Goal: Information Seeking & Learning: Learn about a topic

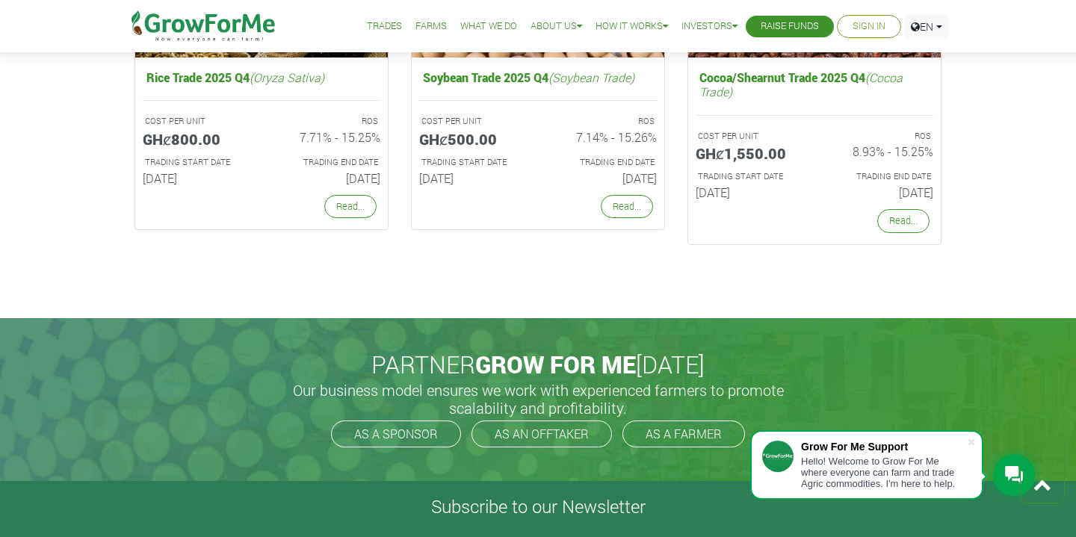
scroll to position [2875, 0]
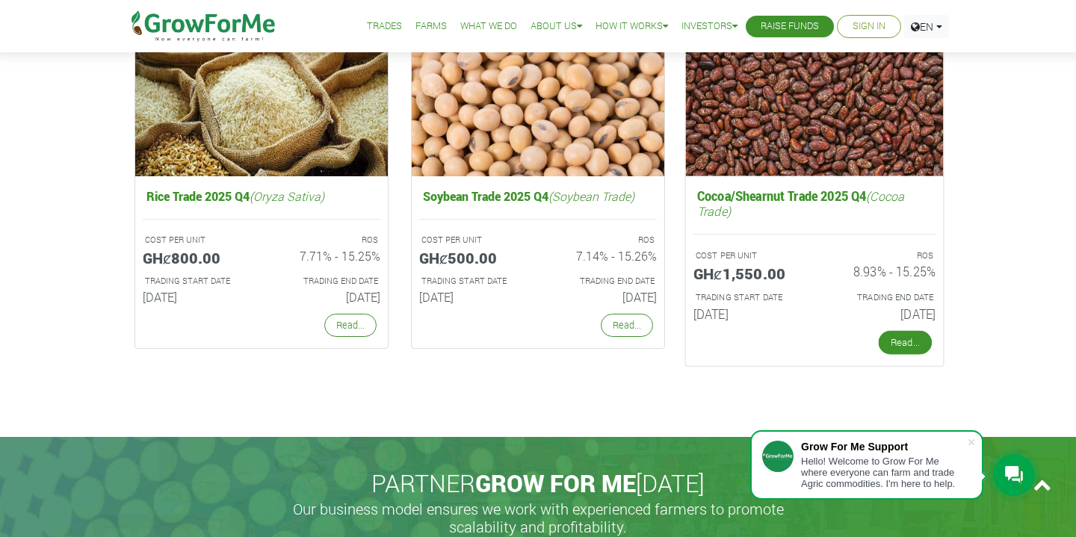
click at [911, 339] on link "Read..." at bounding box center [904, 343] width 53 height 24
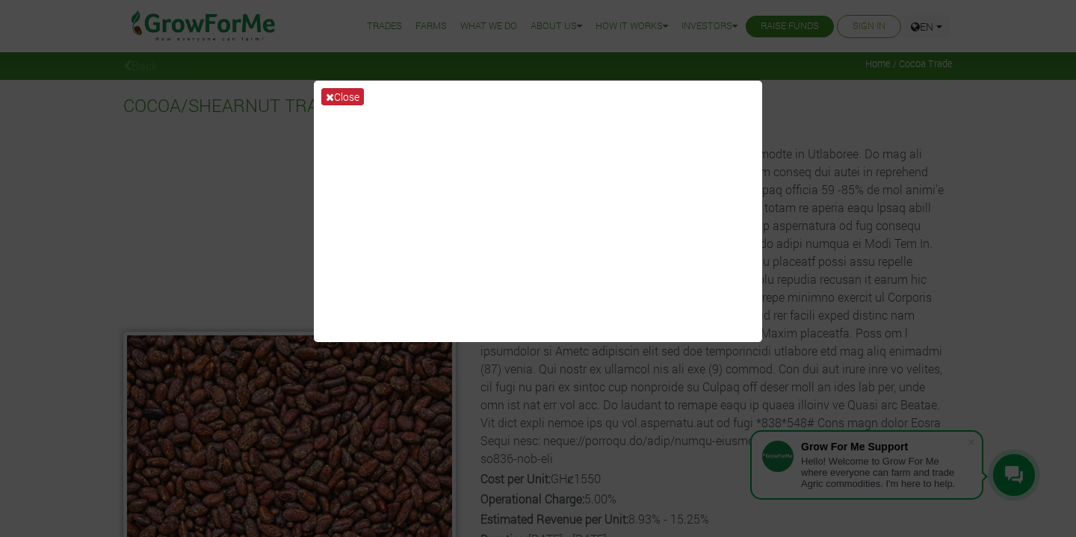
click at [364, 91] on button "Close" at bounding box center [342, 96] width 43 height 17
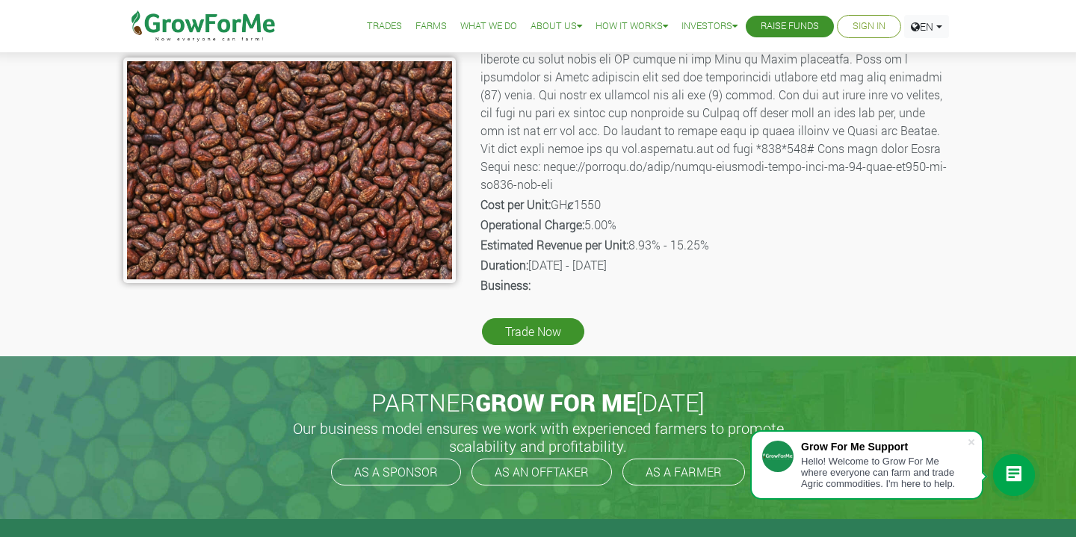
scroll to position [271, 0]
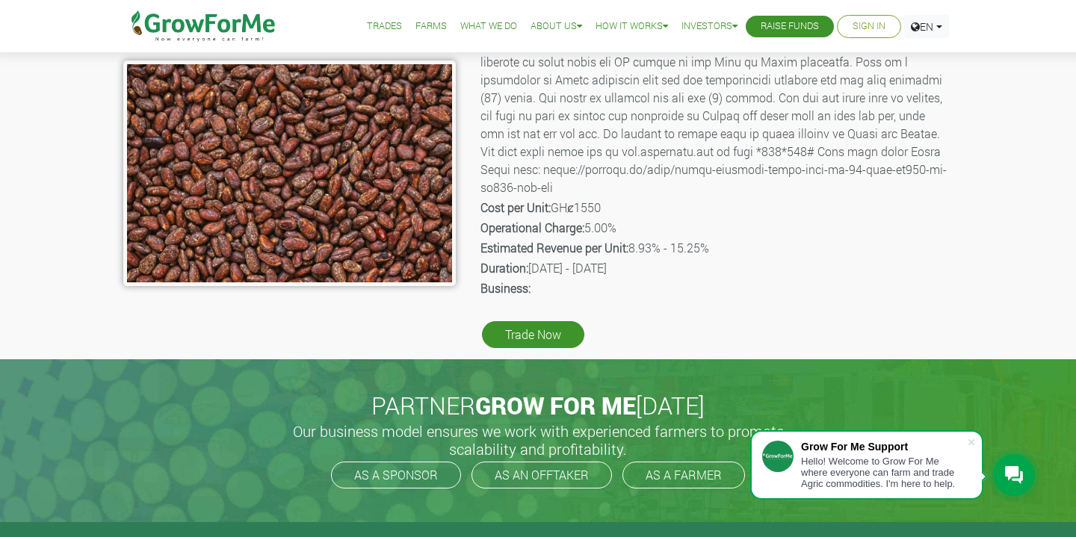
drag, startPoint x: 641, startPoint y: 248, endPoint x: 751, endPoint y: 247, distance: 109.8
click at [751, 247] on p "Estimated Revenue per Unit: 8.93% - 15.25%" at bounding box center [715, 248] width 470 height 18
drag, startPoint x: 533, startPoint y: 272, endPoint x: 689, endPoint y: 279, distance: 157.0
click at [689, 279] on div "Product Name: Cocoa Trade Description: Cost per Unit: GHȼ1550 Operational Charg…" at bounding box center [715, 101] width 497 height 500
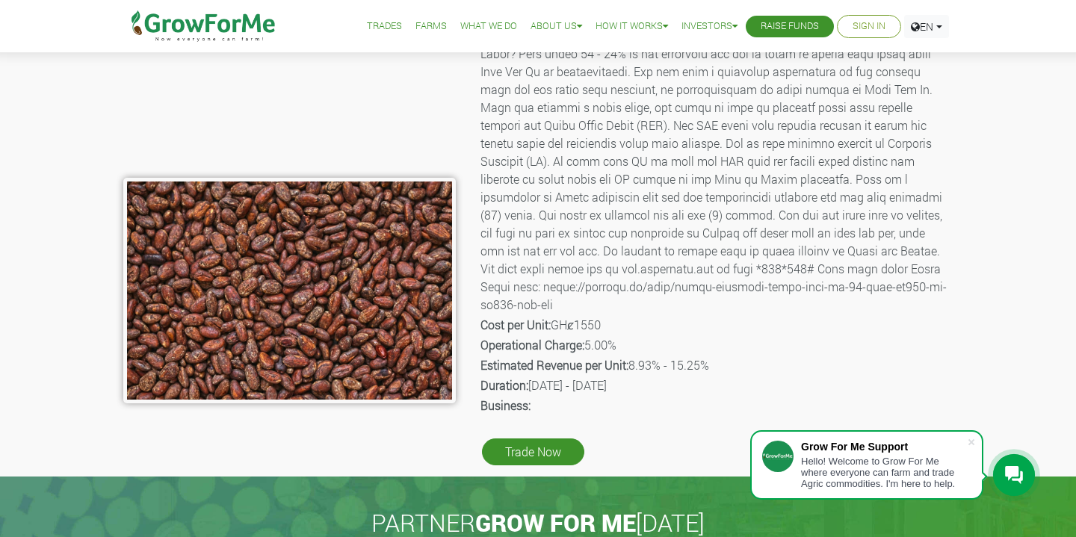
scroll to position [166, 0]
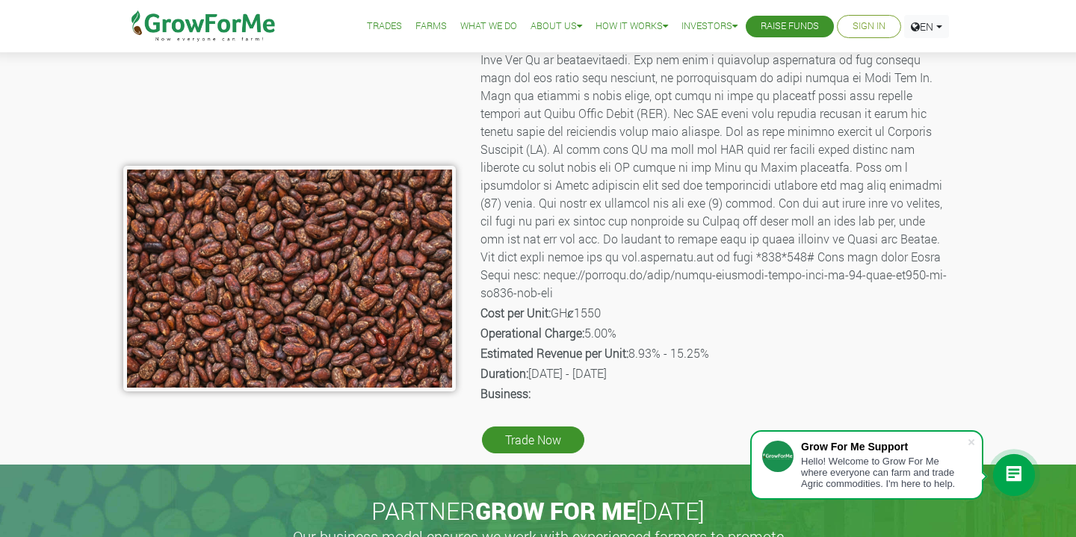
click at [1011, 454] on div at bounding box center [1014, 475] width 42 height 42
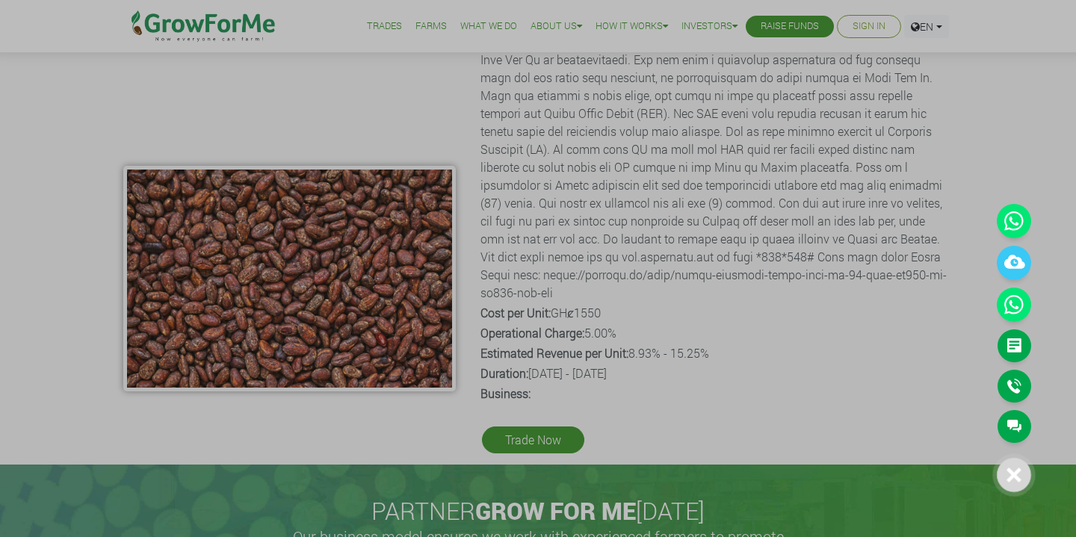
click at [1004, 486] on div at bounding box center [1013, 475] width 34 height 34
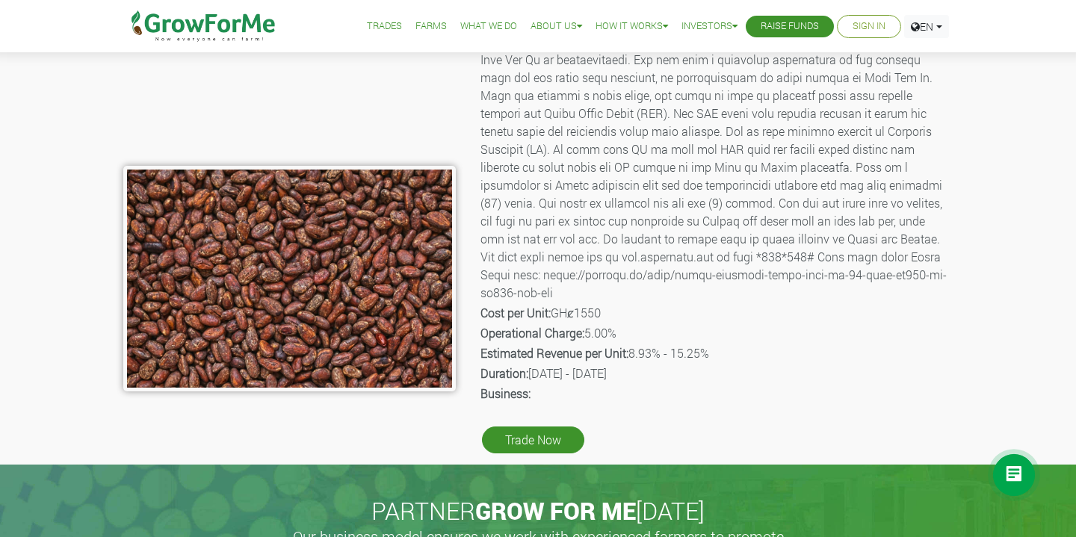
click at [906, 362] on div "Product Name: Cocoa Trade Description: Cost per Unit: GHȼ1550 Operational Charg…" at bounding box center [715, 207] width 497 height 500
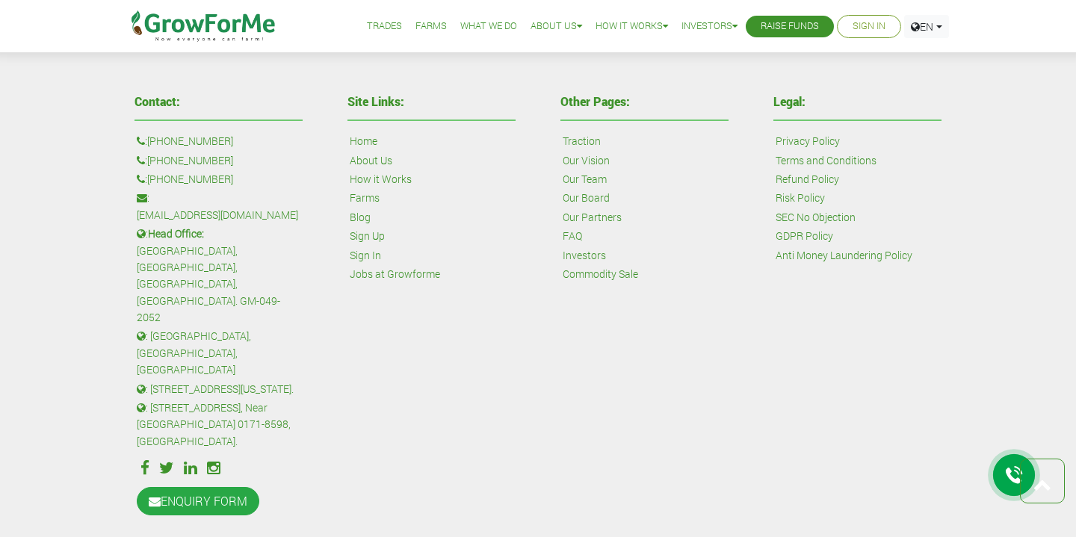
click at [631, 390] on div "Other Pages: Traction Our Vision Our Team Our Board Our Partners FAQ Investors …" at bounding box center [644, 306] width 213 height 437
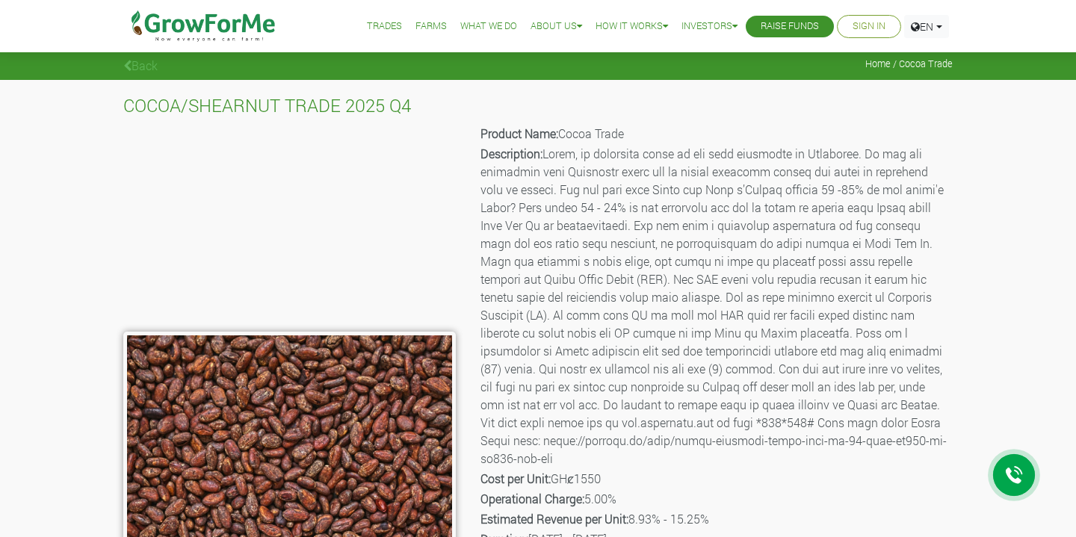
scroll to position [0, 0]
click at [193, 32] on img at bounding box center [203, 26] width 153 height 52
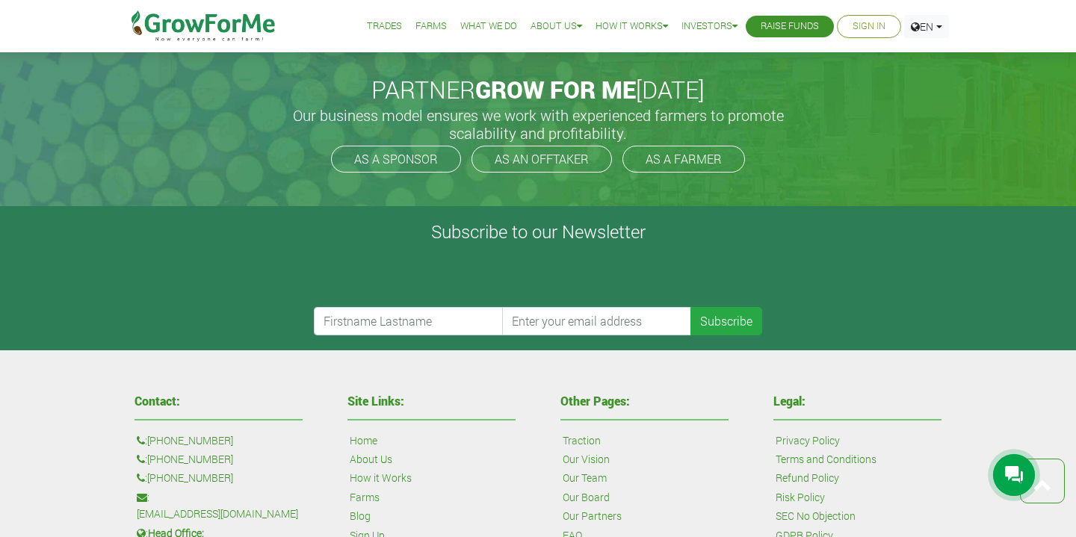
scroll to position [3515, 0]
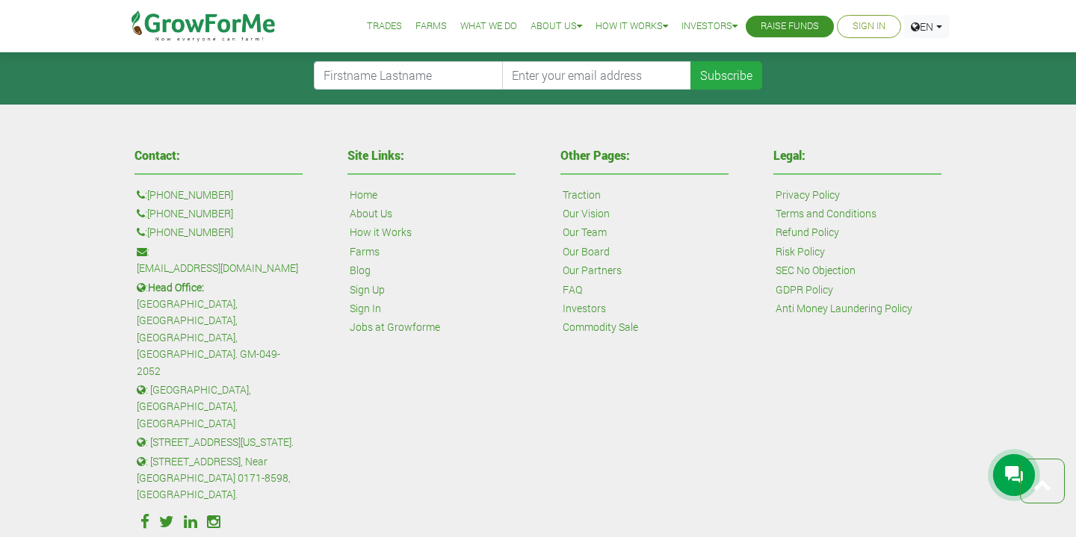
click at [198, 382] on p ": [GEOGRAPHIC_DATA], [GEOGRAPHIC_DATA], [GEOGRAPHIC_DATA]" at bounding box center [219, 407] width 164 height 50
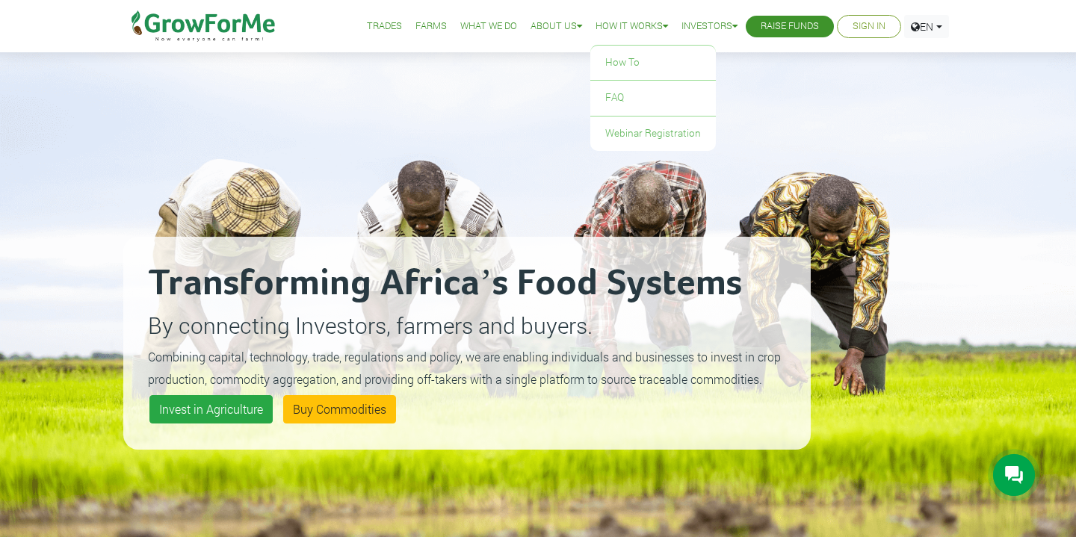
scroll to position [0, 0]
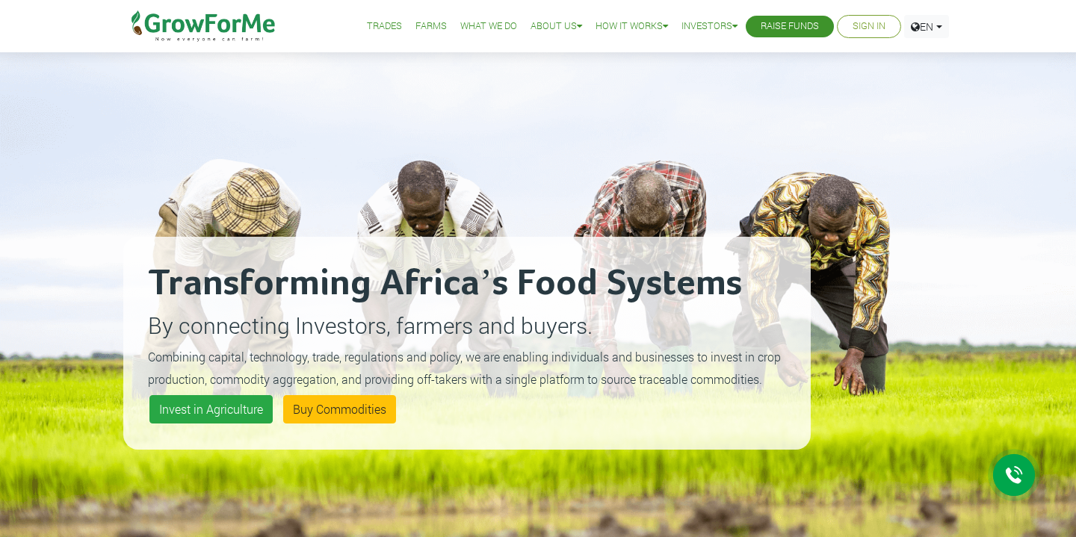
click at [415, 26] on link "Farms" at bounding box center [430, 27] width 31 height 16
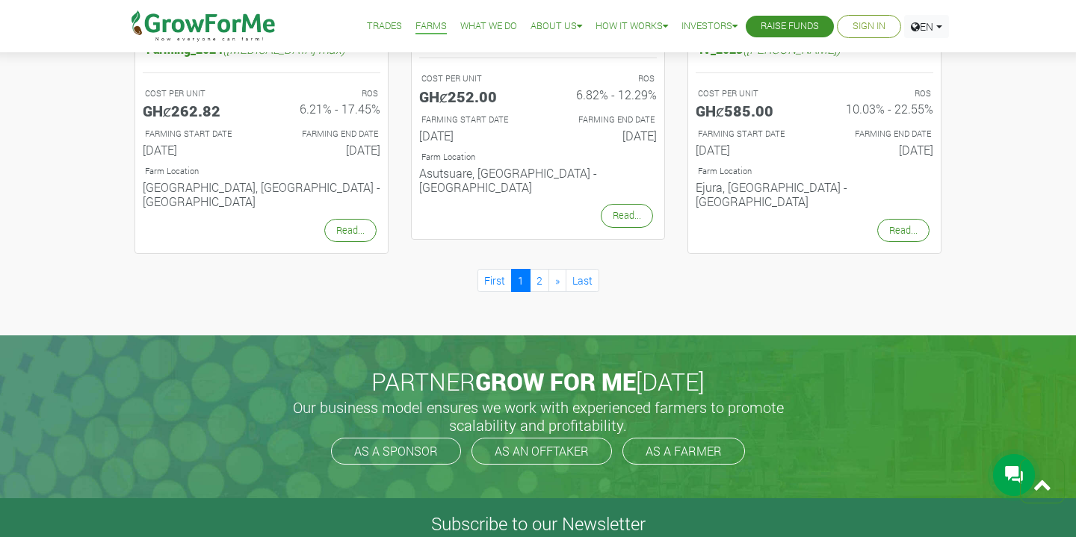
scroll to position [1572, 0]
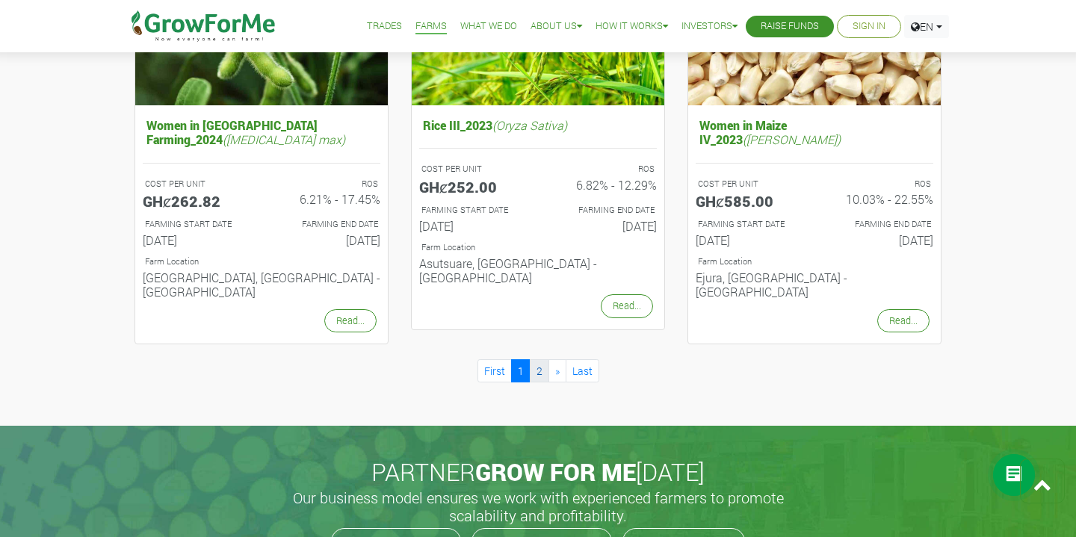
click at [533, 359] on link "2" at bounding box center [539, 370] width 19 height 23
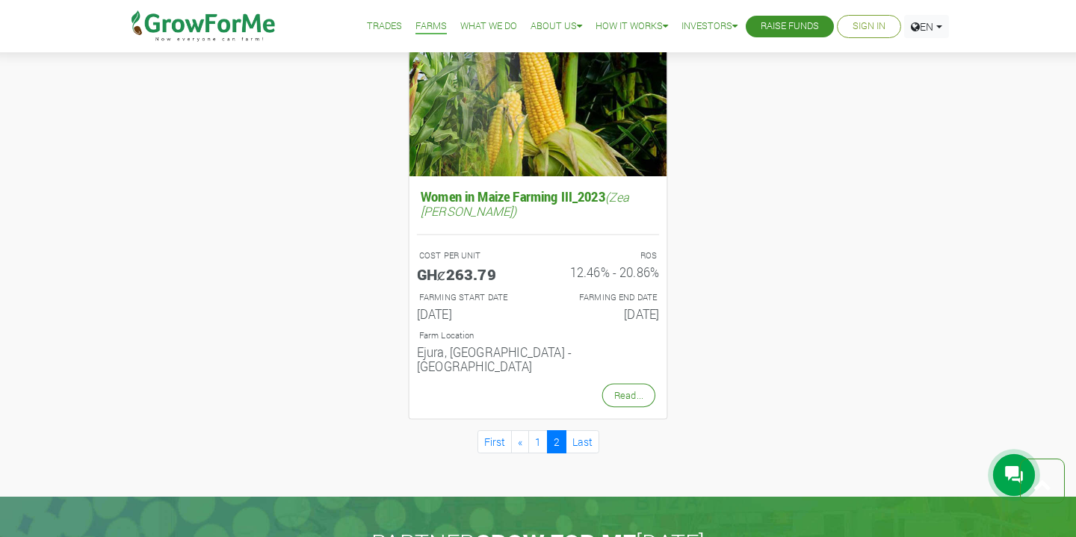
scroll to position [637, 0]
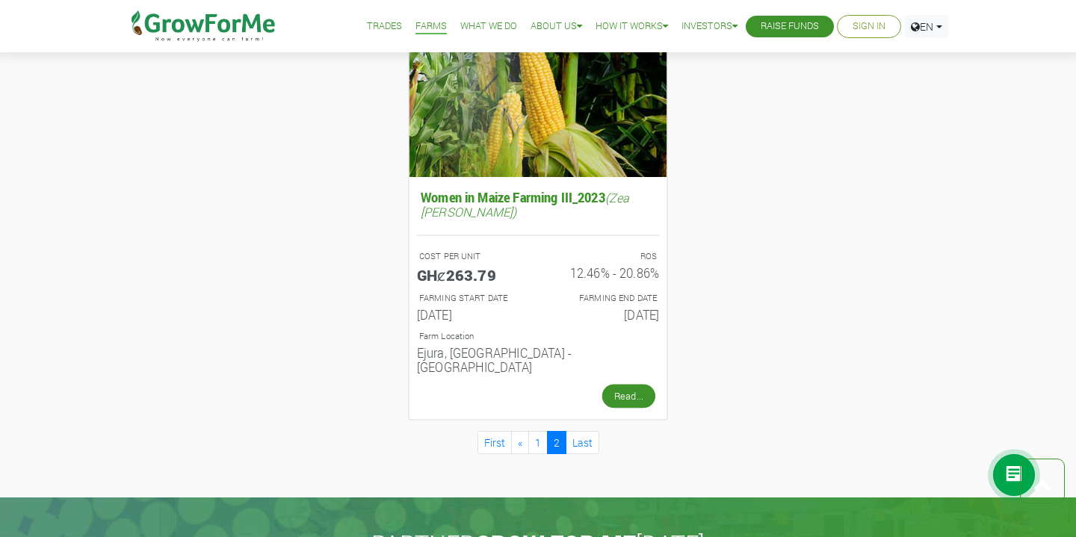
click at [621, 384] on link "Read..." at bounding box center [628, 396] width 53 height 24
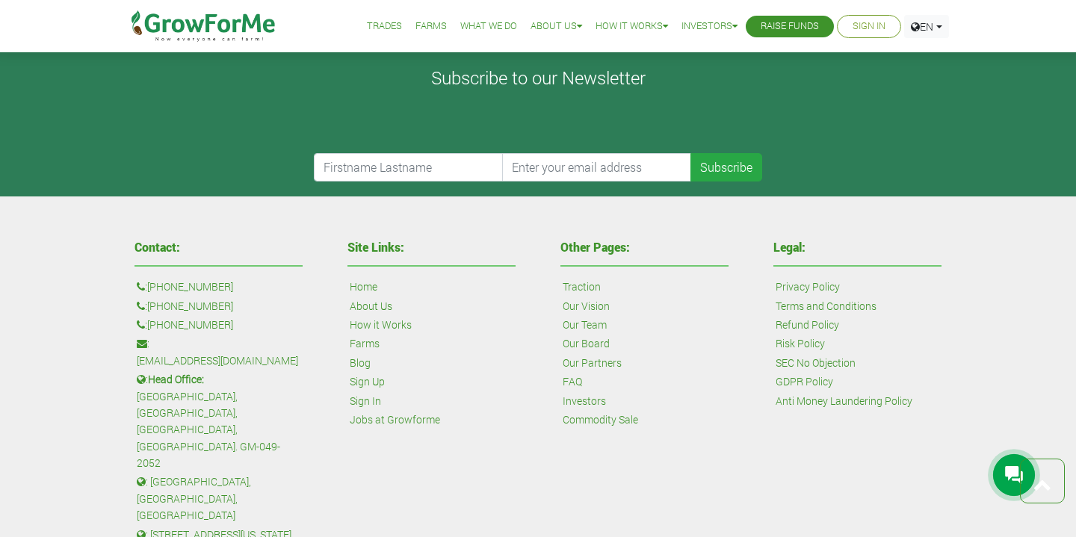
scroll to position [789, 0]
